Goal: Task Accomplishment & Management: Manage account settings

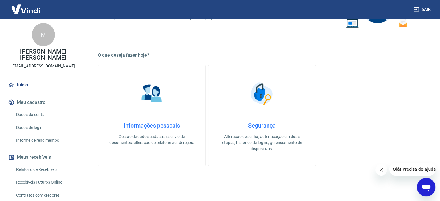
scroll to position [87, 0]
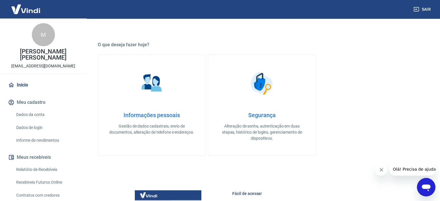
click at [148, 115] on h4 "Informações pessoais" at bounding box center [151, 115] width 89 height 7
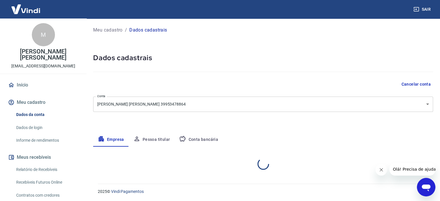
select select "SP"
select select "business"
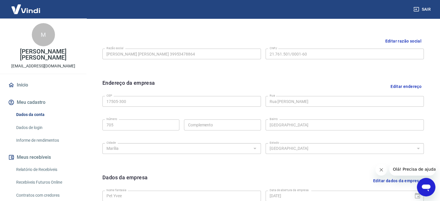
scroll to position [129, 0]
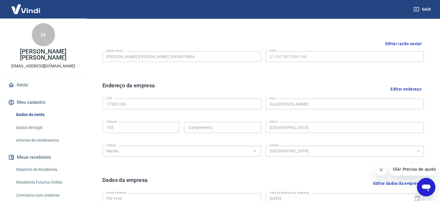
click at [29, 109] on link "Dados da conta" at bounding box center [47, 115] width 66 height 12
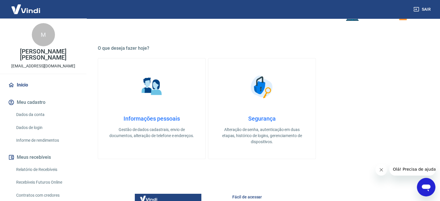
scroll to position [84, 0]
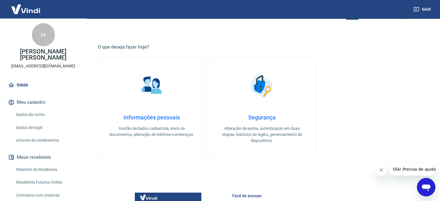
click at [264, 118] on h4 "Segurança" at bounding box center [261, 117] width 89 height 7
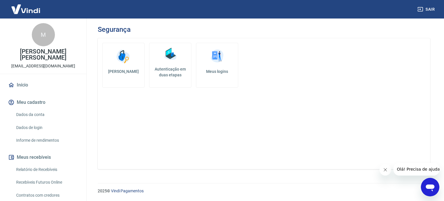
click at [166, 60] on img at bounding box center [170, 53] width 17 height 17
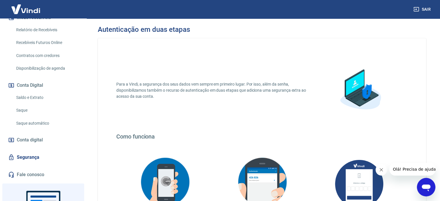
scroll to position [144, 0]
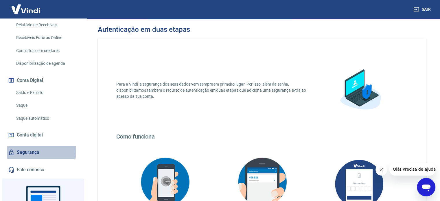
click at [28, 146] on link "Segurança" at bounding box center [43, 152] width 73 height 13
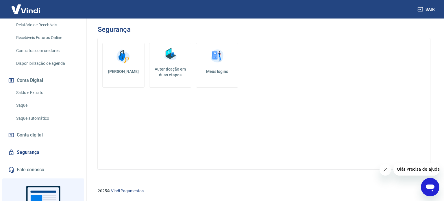
click at [216, 60] on img at bounding box center [216, 56] width 17 height 17
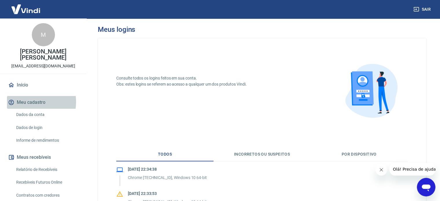
click at [26, 96] on button "Meu cadastro" at bounding box center [43, 102] width 73 height 13
click at [27, 122] on link "Dados de login" at bounding box center [47, 128] width 66 height 12
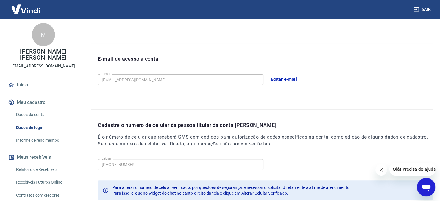
scroll to position [144, 0]
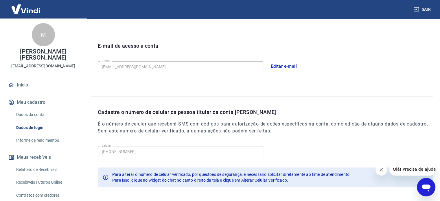
click at [164, 163] on div "Celular [PHONE_NUMBER] Celular Para alterar o número de celular verificado, por…" at bounding box center [265, 169] width 335 height 50
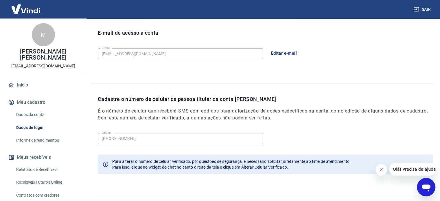
scroll to position [169, 0]
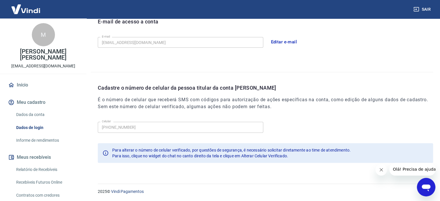
click at [24, 79] on link "Início" at bounding box center [43, 85] width 73 height 13
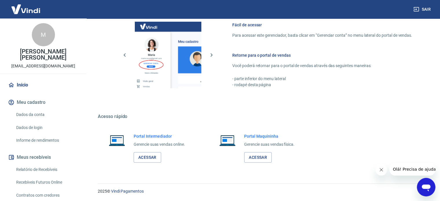
scroll to position [255, 0]
